Goal: Task Accomplishment & Management: Complete application form

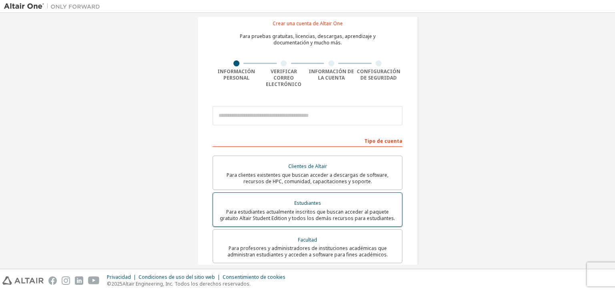
scroll to position [25, 0]
click at [302, 208] on font "Para estudiantes actualmente inscritos que buscan acceder al paquete gratuito A…" at bounding box center [307, 214] width 175 height 13
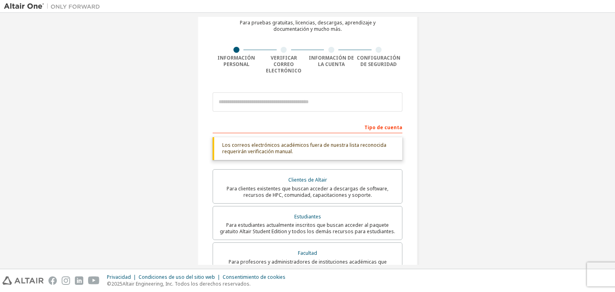
scroll to position [0, 0]
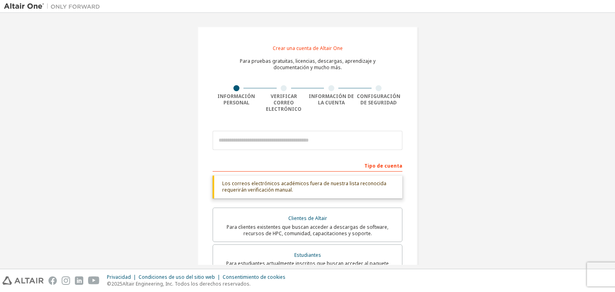
click at [283, 87] on div at bounding box center [284, 88] width 6 height 6
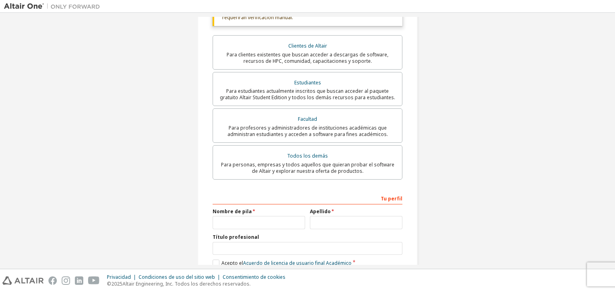
scroll to position [213, 0]
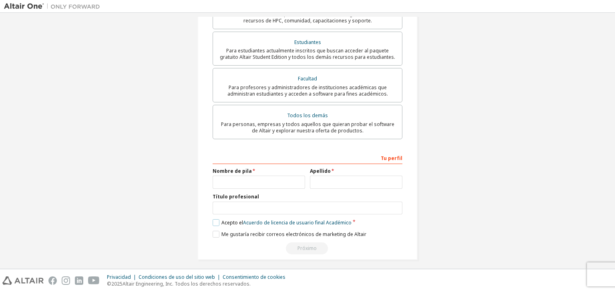
click at [221, 219] on font "Acepto el" at bounding box center [232, 222] width 22 height 7
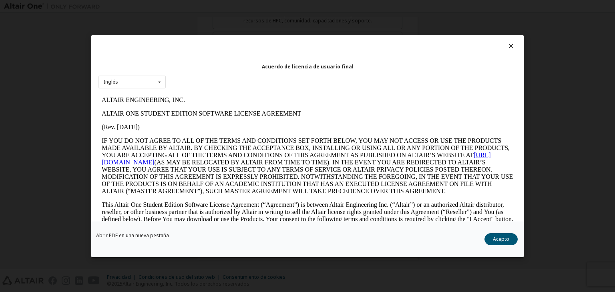
scroll to position [0, 0]
click at [501, 237] on font "Acepto" at bounding box center [501, 239] width 16 height 7
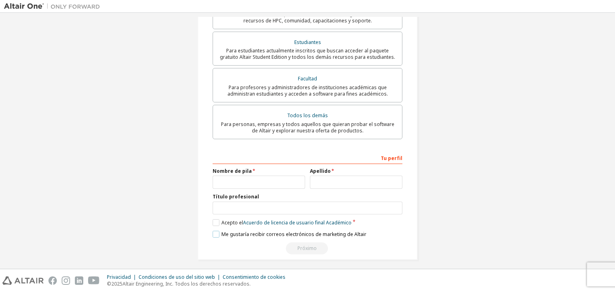
click at [213, 231] on label "Me gustaría recibir correos electrónicos de marketing de Altair" at bounding box center [290, 234] width 154 height 7
click at [214, 220] on label "Acepto el Acuerdo de licencia de usuario final Académico" at bounding box center [282, 222] width 139 height 7
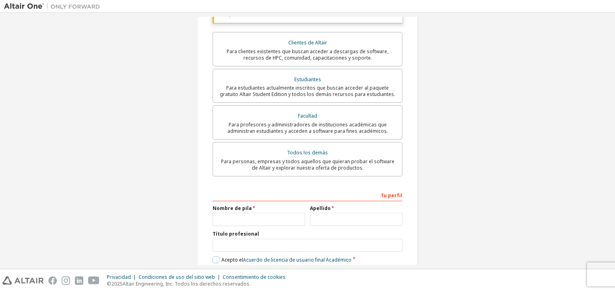
scroll to position [213, 0]
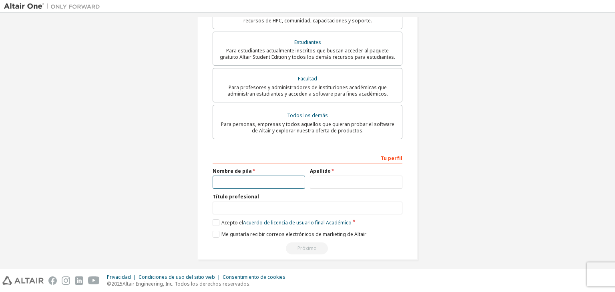
click at [263, 178] on input "text" at bounding box center [259, 182] width 92 height 13
type input "****"
click at [325, 176] on input "text" at bounding box center [356, 182] width 92 height 13
type input "*********"
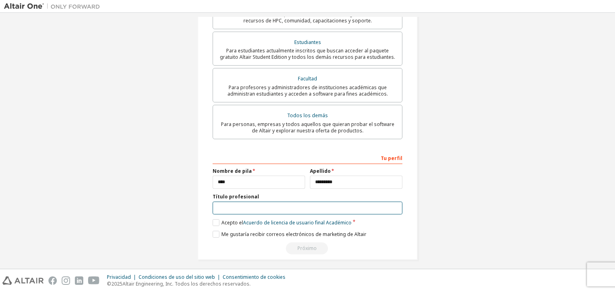
click at [297, 202] on input "text" at bounding box center [308, 208] width 190 height 13
type input "**********"
click at [217, 219] on label "Acepto el Acuerdo de licencia de usuario final Académico" at bounding box center [282, 222] width 139 height 7
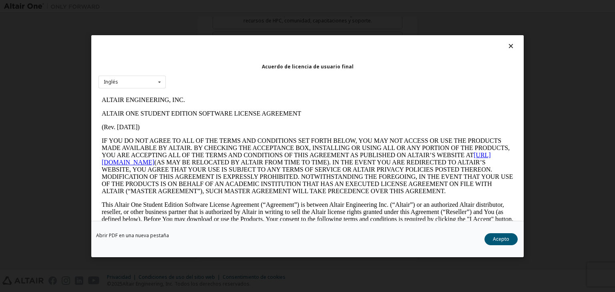
scroll to position [0, 0]
click at [502, 237] on font "Acepto" at bounding box center [501, 239] width 16 height 7
